Goal: Task Accomplishment & Management: Use online tool/utility

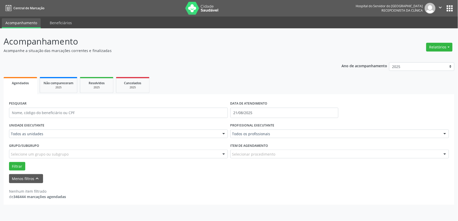
click at [37, 131] on div "Todos as unidades" at bounding box center [118, 134] width 219 height 9
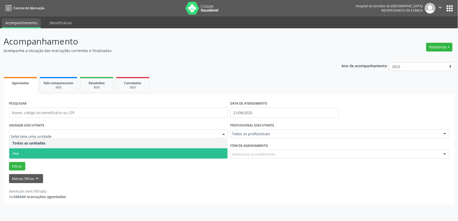
click at [32, 152] on span "Hse" at bounding box center [118, 153] width 218 height 10
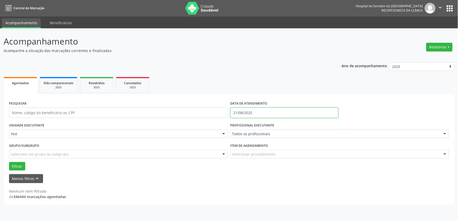
click at [268, 109] on input "21/08/2025" at bounding box center [284, 113] width 108 height 10
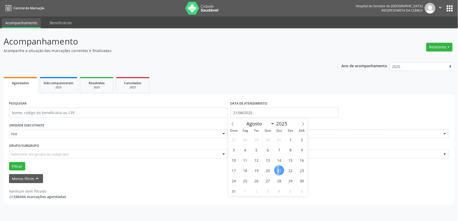
click at [278, 169] on span "21" at bounding box center [279, 170] width 10 height 10
type input "21/08/2025"
click at [278, 169] on span "21" at bounding box center [279, 170] width 10 height 10
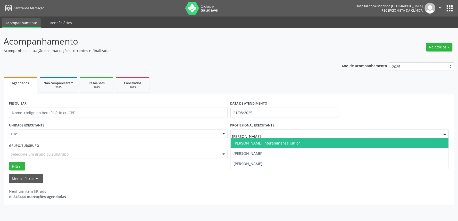
type input "[PERSON_NAME]"
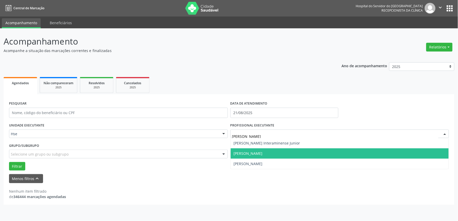
click at [249, 152] on span "[PERSON_NAME]" at bounding box center [248, 153] width 29 height 5
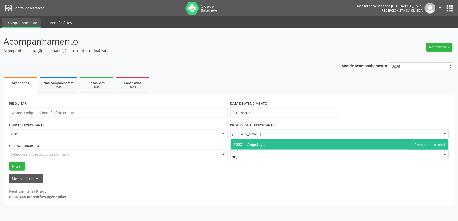
type input "angio"
click at [258, 145] on span "#0001 - Angiologia" at bounding box center [250, 144] width 32 height 5
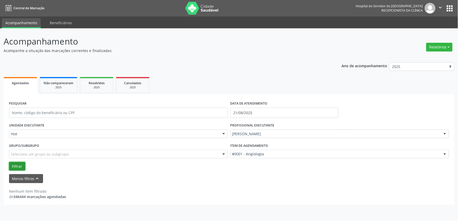
click at [14, 166] on button "Filtrar" at bounding box center [17, 166] width 16 height 9
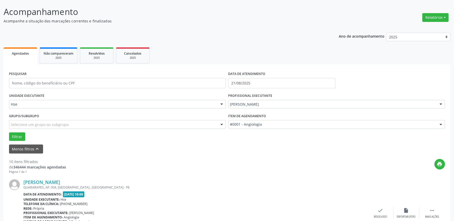
scroll to position [57, 0]
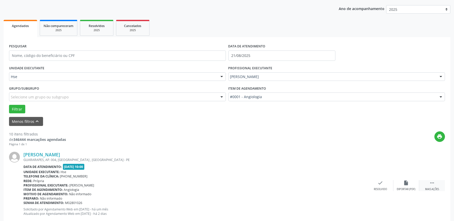
click at [437, 186] on div " Mais ações" at bounding box center [432, 185] width 26 height 11
click at [400, 182] on div "alarm_off Não compareceu" at bounding box center [406, 185] width 26 height 11
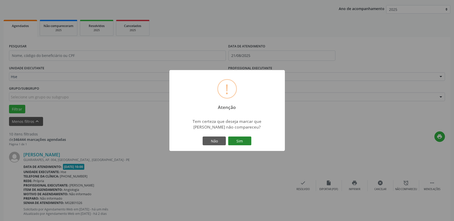
click at [244, 141] on button "Sim" at bounding box center [239, 141] width 23 height 9
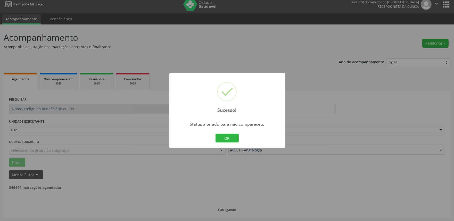
scroll to position [3, 0]
click at [237, 139] on button "OK" at bounding box center [226, 138] width 23 height 9
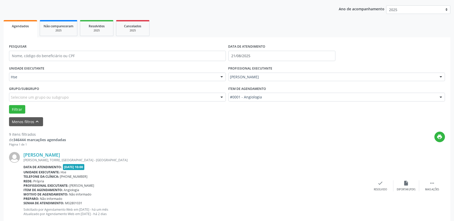
scroll to position [118, 0]
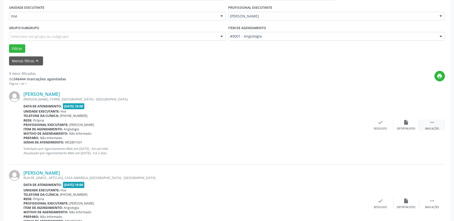
click at [436, 126] on div " Mais ações" at bounding box center [432, 125] width 26 height 11
click at [410, 122] on div "alarm_off Não compareceu" at bounding box center [406, 125] width 26 height 11
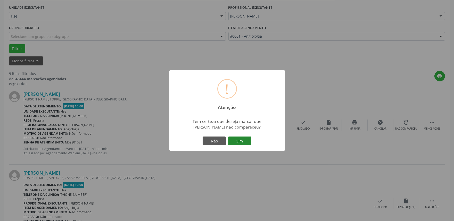
click at [245, 143] on button "Sim" at bounding box center [239, 141] width 23 height 9
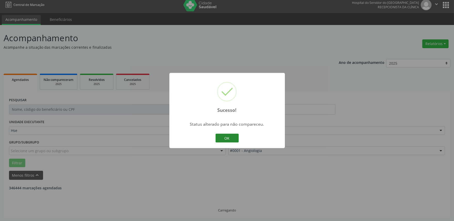
click at [233, 140] on button "OK" at bounding box center [226, 138] width 23 height 9
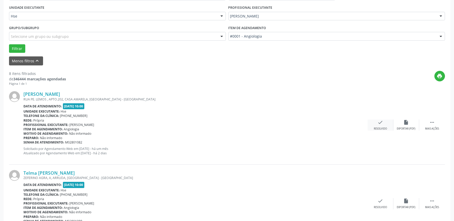
click at [380, 128] on div "Resolvido" at bounding box center [380, 129] width 13 height 4
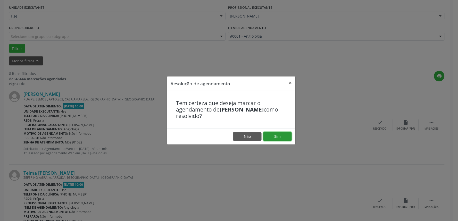
click at [277, 132] on button "Sim" at bounding box center [277, 136] width 28 height 9
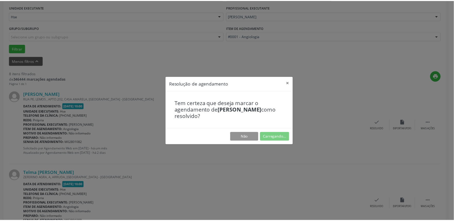
scroll to position [0, 0]
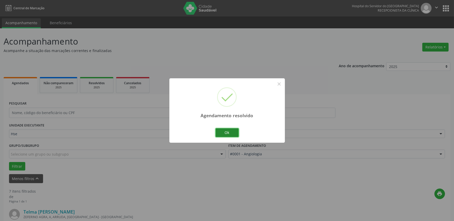
click at [231, 133] on button "Ok" at bounding box center [226, 132] width 23 height 9
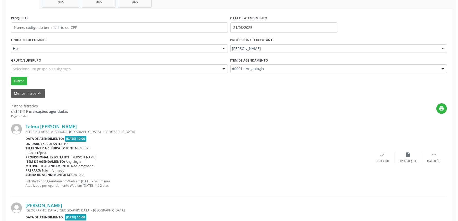
scroll to position [86, 0]
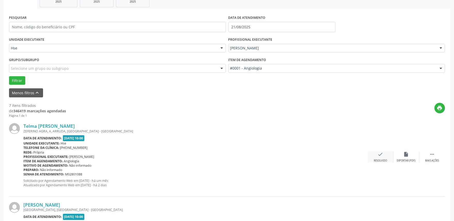
click at [380, 158] on div "check Resolvido" at bounding box center [381, 157] width 26 height 11
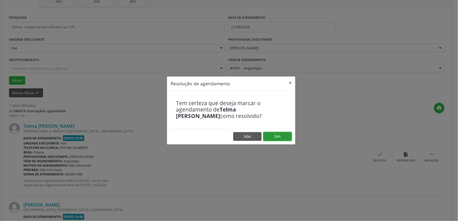
click at [268, 138] on button "Sim" at bounding box center [277, 136] width 28 height 9
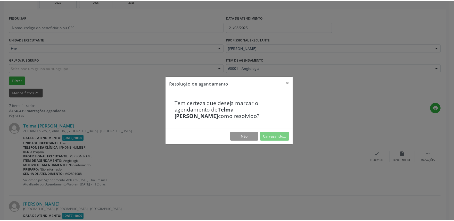
scroll to position [0, 0]
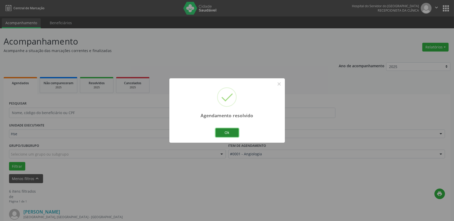
click at [228, 133] on button "Ok" at bounding box center [226, 132] width 23 height 9
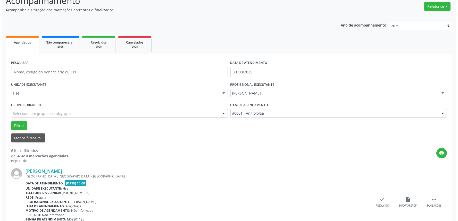
scroll to position [114, 0]
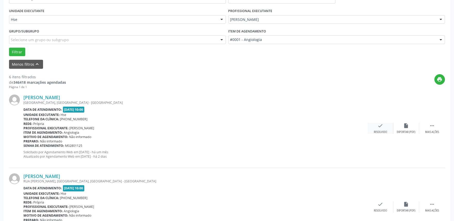
click at [386, 127] on div "check Resolvido" at bounding box center [381, 128] width 26 height 11
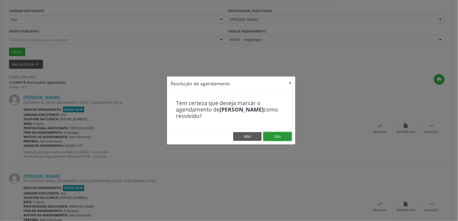
click at [285, 134] on button "Sim" at bounding box center [277, 136] width 28 height 9
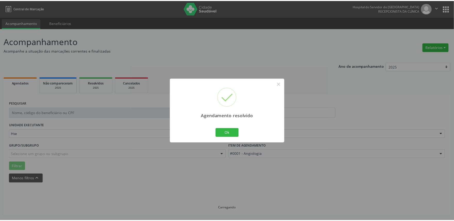
scroll to position [0, 0]
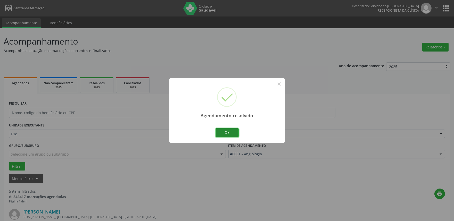
click at [236, 133] on button "Ok" at bounding box center [226, 132] width 23 height 9
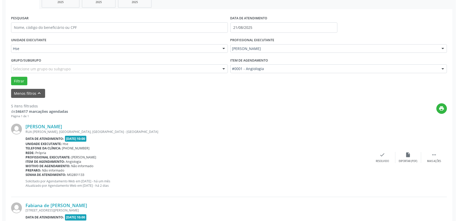
scroll to position [86, 0]
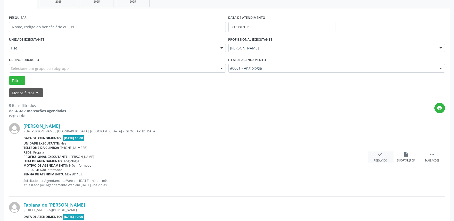
click at [382, 159] on div "Resolvido" at bounding box center [380, 161] width 13 height 4
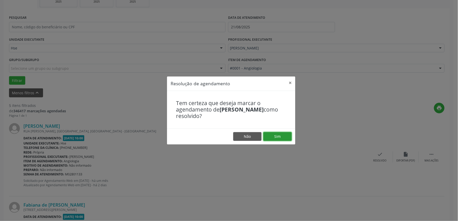
click at [282, 138] on button "Sim" at bounding box center [277, 136] width 28 height 9
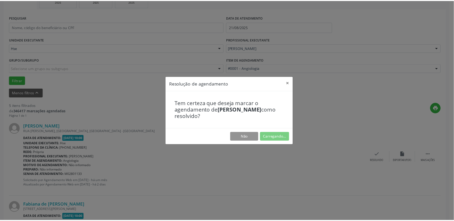
scroll to position [0, 0]
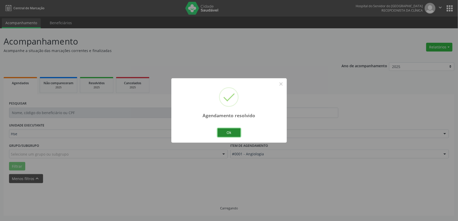
click at [235, 132] on button "Ok" at bounding box center [229, 132] width 23 height 9
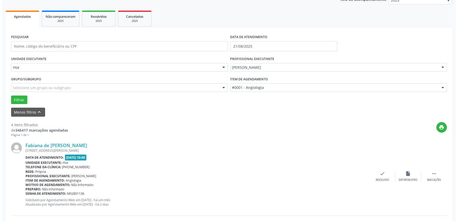
scroll to position [114, 0]
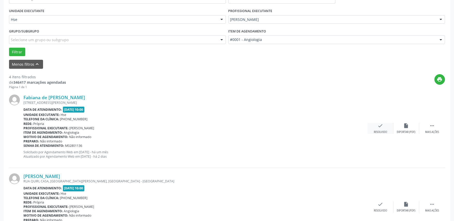
click at [380, 129] on div "check Resolvido" at bounding box center [381, 128] width 26 height 11
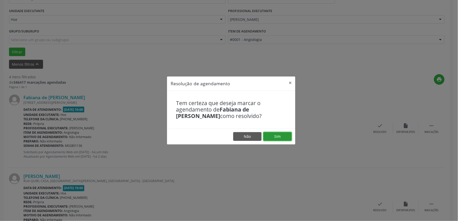
click at [288, 136] on button "Sim" at bounding box center [277, 136] width 28 height 9
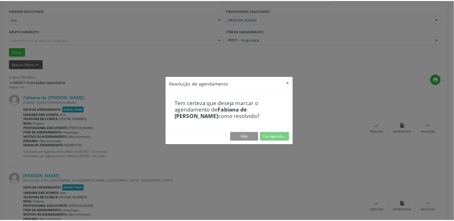
scroll to position [0, 0]
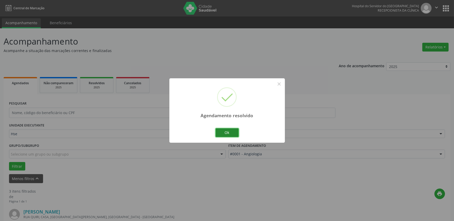
click at [225, 134] on button "Ok" at bounding box center [226, 132] width 23 height 9
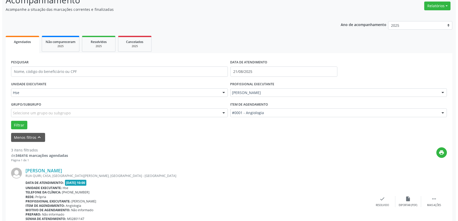
scroll to position [114, 0]
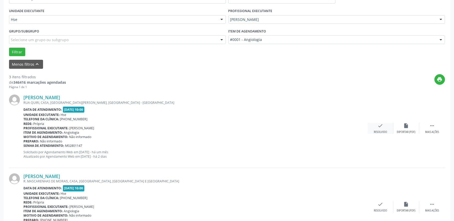
click at [380, 127] on icon "check" at bounding box center [381, 126] width 6 height 6
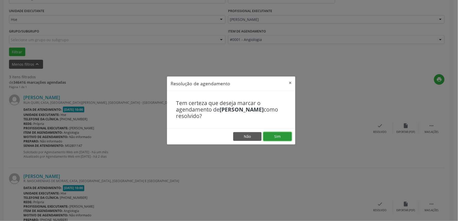
click at [285, 133] on button "Sim" at bounding box center [277, 136] width 28 height 9
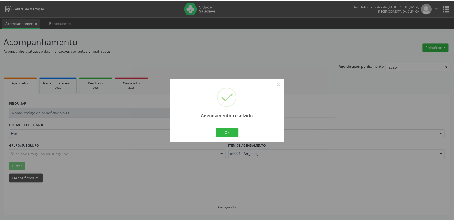
scroll to position [0, 0]
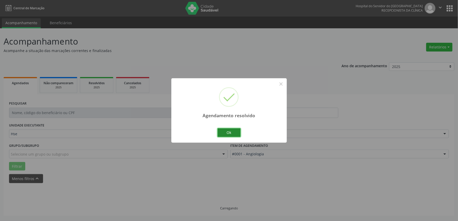
click at [232, 133] on button "Ok" at bounding box center [229, 132] width 23 height 9
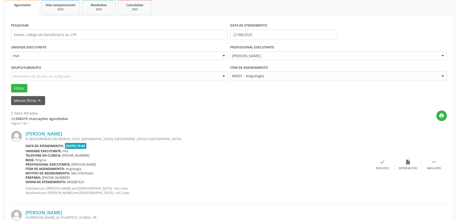
scroll to position [86, 0]
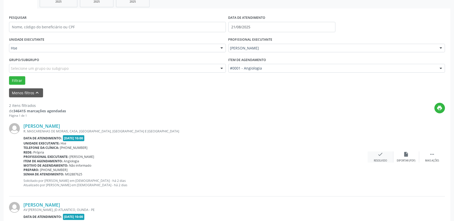
click at [380, 156] on icon "check" at bounding box center [381, 155] width 6 height 6
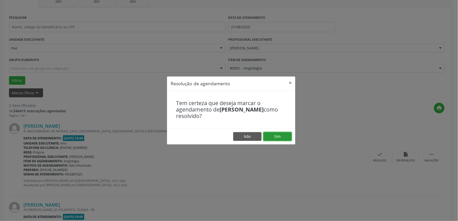
click at [287, 135] on button "Sim" at bounding box center [277, 136] width 28 height 9
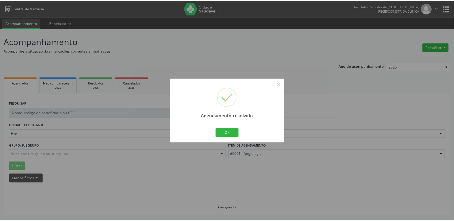
scroll to position [0, 0]
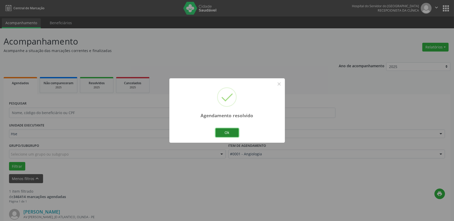
click at [229, 133] on button "Ok" at bounding box center [226, 132] width 23 height 9
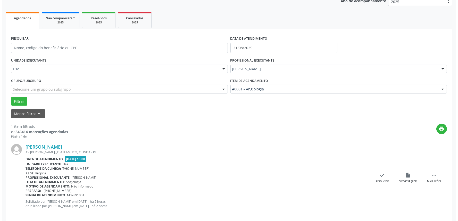
scroll to position [70, 0]
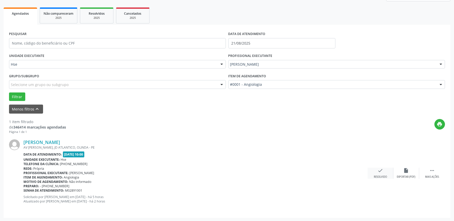
click at [381, 173] on icon "check" at bounding box center [381, 171] width 6 height 6
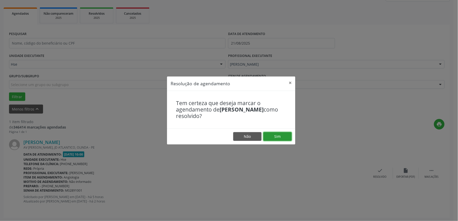
click at [289, 137] on button "Sim" at bounding box center [277, 136] width 28 height 9
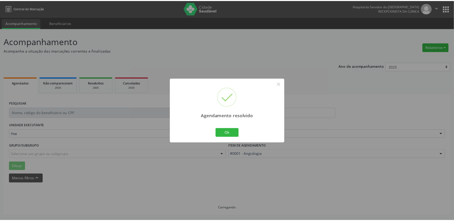
scroll to position [0, 0]
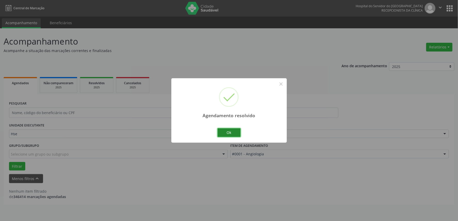
click at [234, 133] on button "Ok" at bounding box center [229, 132] width 23 height 9
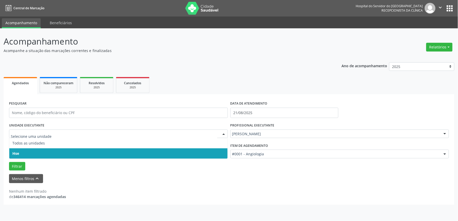
click at [35, 151] on span "Hse" at bounding box center [118, 153] width 218 height 10
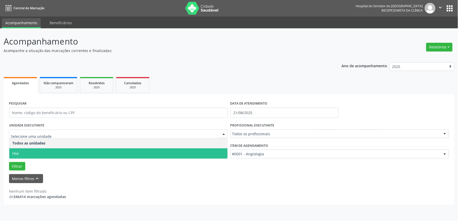
click at [30, 156] on span "Hse" at bounding box center [118, 153] width 218 height 10
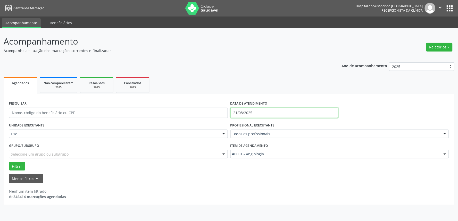
click at [256, 110] on input "21/08/2025" at bounding box center [284, 113] width 108 height 10
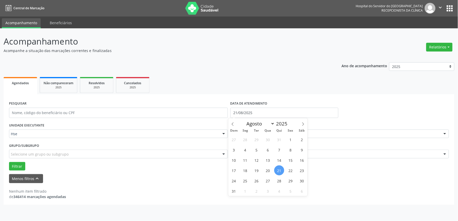
click at [278, 170] on span "21" at bounding box center [279, 170] width 10 height 10
type input "21/08/2025"
click at [278, 170] on span "21" at bounding box center [279, 170] width 10 height 10
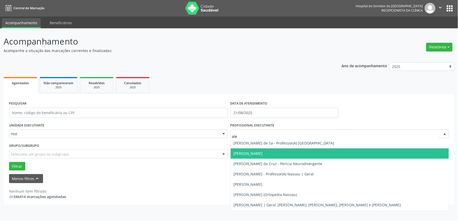
type input "[PERSON_NAME]"
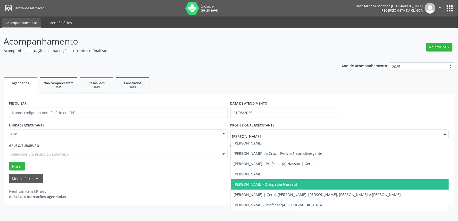
click at [263, 187] on span "[PERSON_NAME] (Ortopedia Nassau)" at bounding box center [340, 184] width 218 height 10
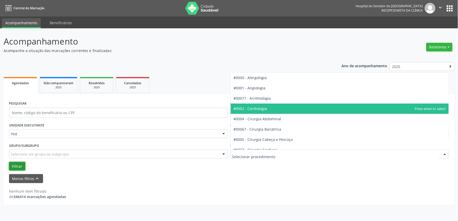
click at [13, 164] on button "Filtrar" at bounding box center [17, 166] width 16 height 9
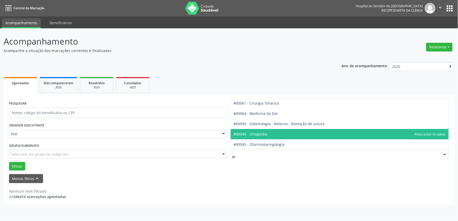
type input "ort"
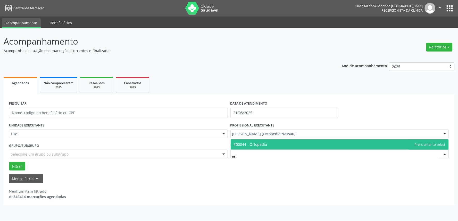
click at [272, 146] on span "#00044 - Ortopedia" at bounding box center [340, 144] width 218 height 10
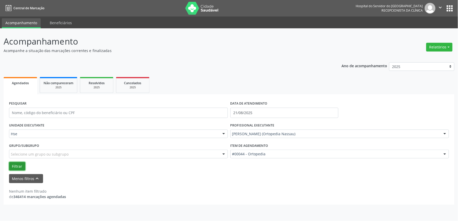
click at [18, 166] on button "Filtrar" at bounding box center [17, 166] width 16 height 9
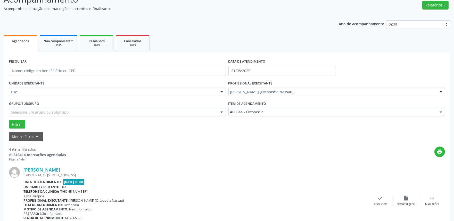
scroll to position [86, 0]
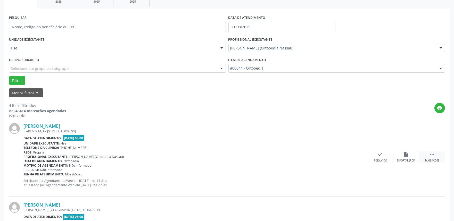
click at [434, 159] on div "Mais ações" at bounding box center [432, 161] width 14 height 4
click at [408, 156] on icon "alarm_off" at bounding box center [406, 155] width 6 height 6
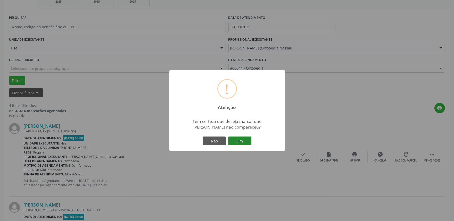
click at [238, 144] on button "Sim" at bounding box center [239, 141] width 23 height 9
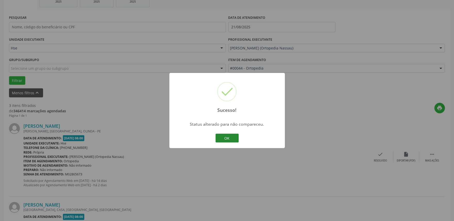
click at [225, 140] on button "OK" at bounding box center [226, 138] width 23 height 9
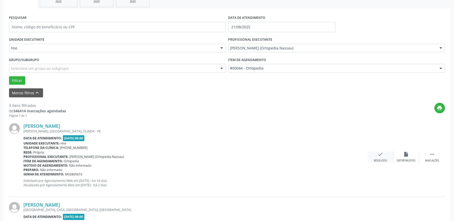
click at [378, 157] on div "check Resolvido" at bounding box center [381, 157] width 26 height 11
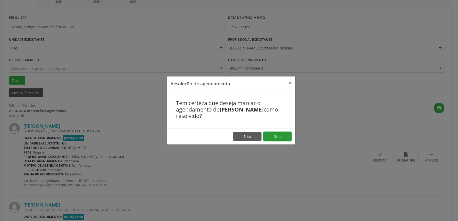
click at [269, 137] on button "Sim" at bounding box center [277, 136] width 28 height 9
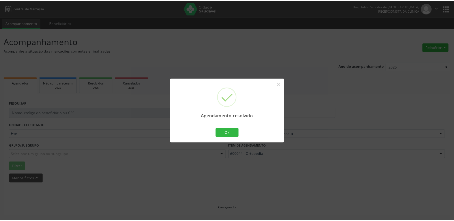
scroll to position [0, 0]
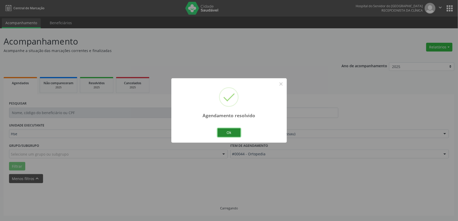
click at [230, 132] on button "Ok" at bounding box center [229, 132] width 23 height 9
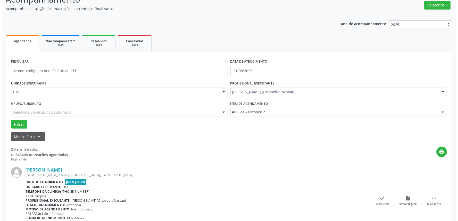
scroll to position [114, 0]
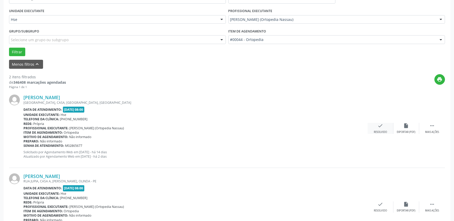
click at [377, 130] on div "check Resolvido" at bounding box center [381, 128] width 26 height 11
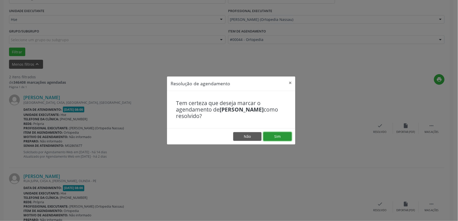
click at [274, 137] on button "Sim" at bounding box center [277, 136] width 28 height 9
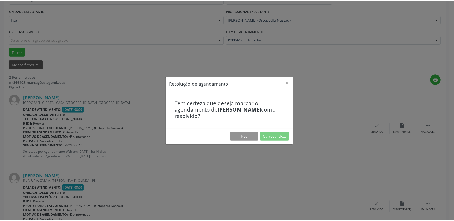
scroll to position [0, 0]
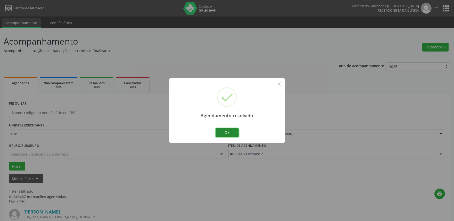
click at [235, 131] on button "Ok" at bounding box center [226, 132] width 23 height 9
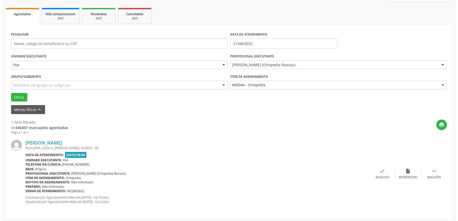
scroll to position [70, 0]
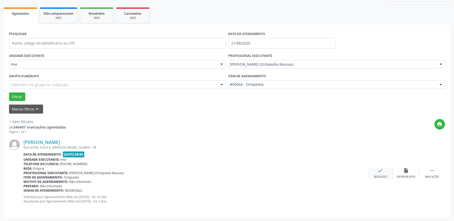
click at [386, 178] on div "Resolvido" at bounding box center [380, 177] width 13 height 4
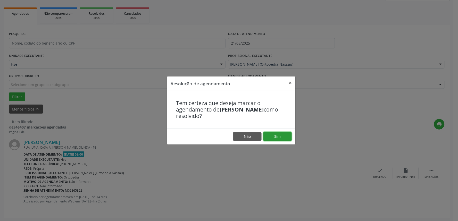
click at [278, 139] on button "Sim" at bounding box center [277, 136] width 28 height 9
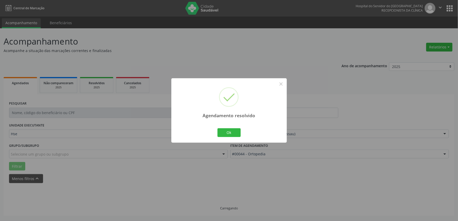
scroll to position [0, 0]
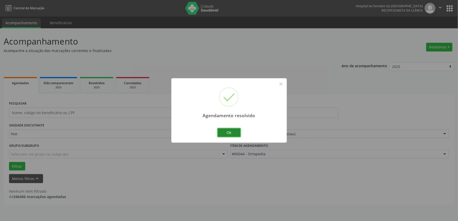
click at [226, 134] on button "Ok" at bounding box center [229, 132] width 23 height 9
